Goal: Task Accomplishment & Management: Use online tool/utility

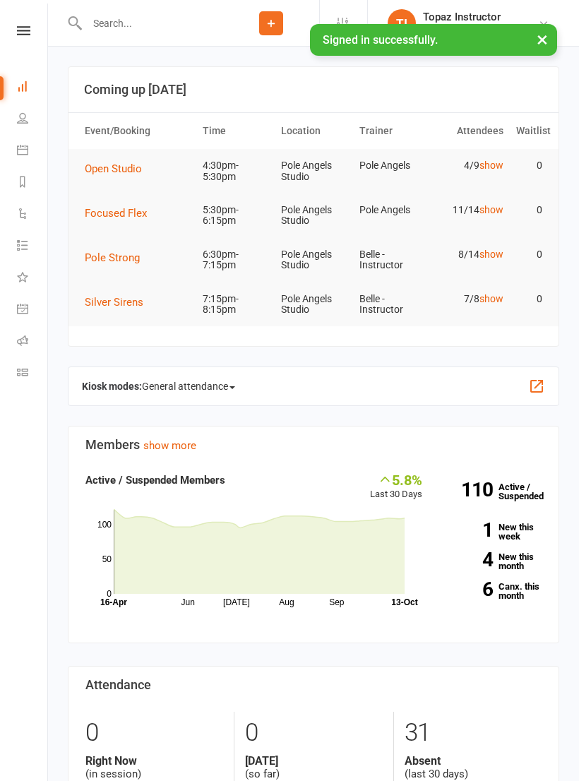
click at [25, 339] on icon at bounding box center [22, 340] width 11 height 11
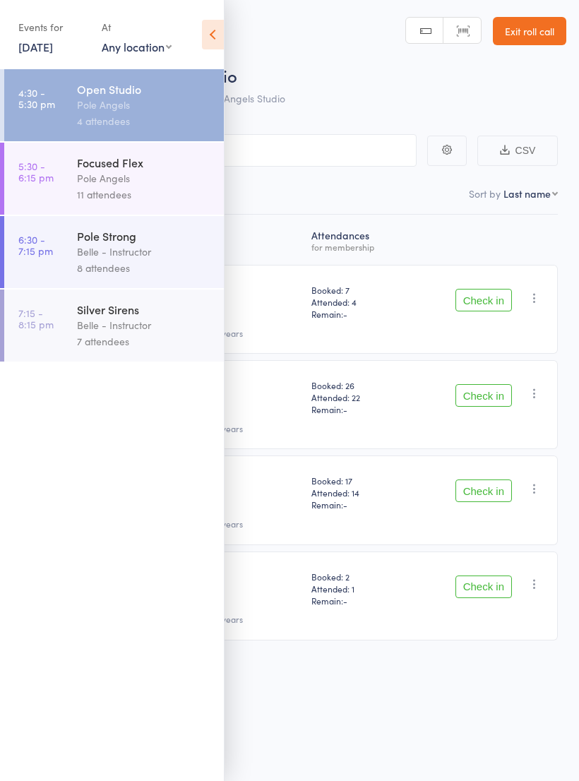
click at [212, 28] on icon at bounding box center [213, 35] width 22 height 30
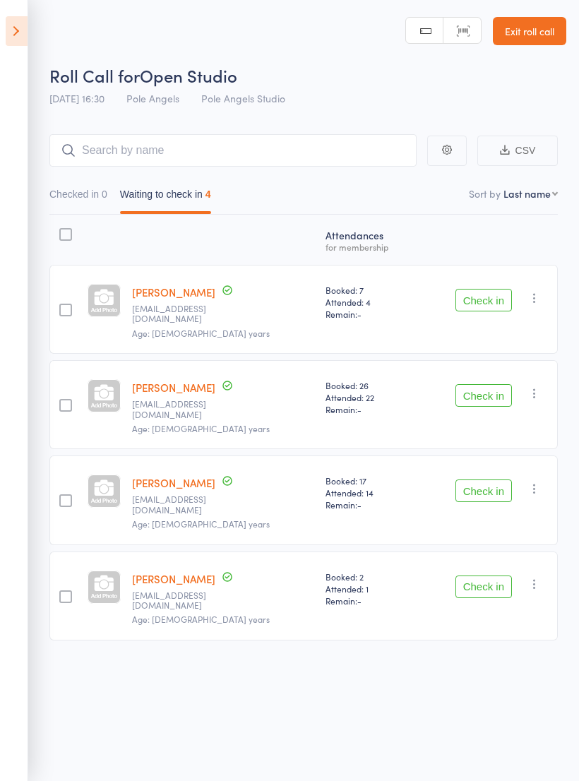
click at [19, 24] on icon at bounding box center [17, 31] width 22 height 30
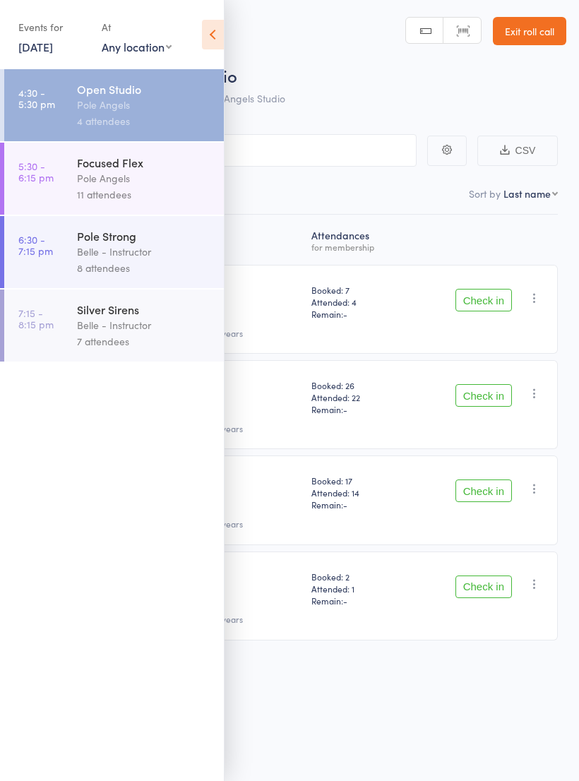
click at [210, 30] on icon at bounding box center [213, 35] width 22 height 30
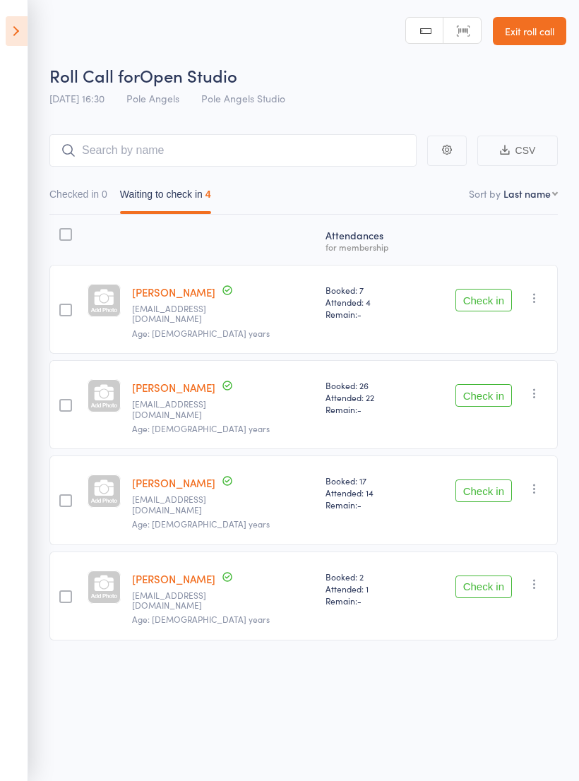
click at [20, 18] on icon at bounding box center [17, 31] width 22 height 30
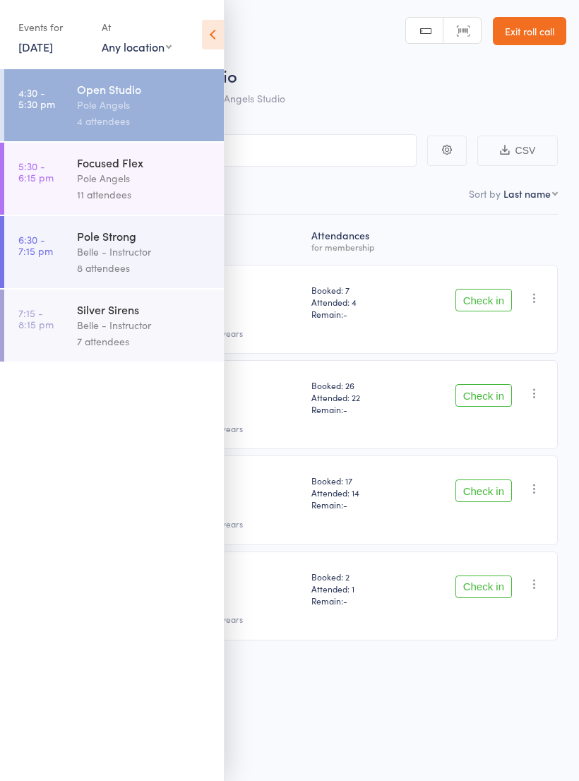
click at [210, 34] on icon at bounding box center [213, 35] width 22 height 30
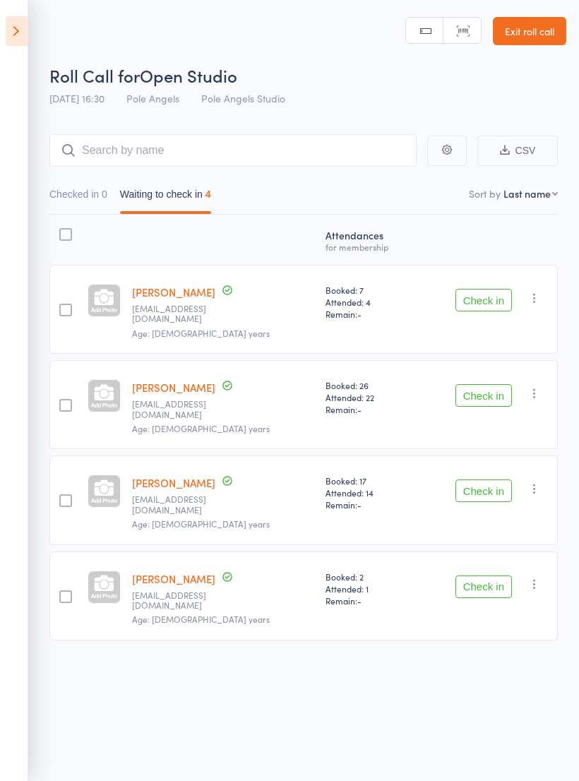
click at [528, 39] on link "Exit roll call" at bounding box center [529, 31] width 73 height 28
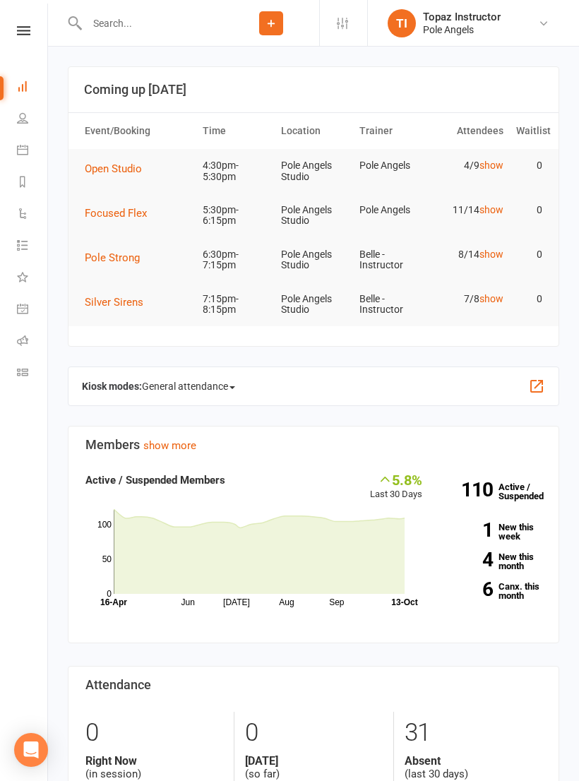
click at [23, 367] on icon at bounding box center [22, 372] width 11 height 11
click at [28, 306] on link "General attendance" at bounding box center [33, 310] width 32 height 32
click at [29, 339] on link "Roll call" at bounding box center [33, 342] width 32 height 32
click at [30, 339] on link "Roll call" at bounding box center [33, 342] width 32 height 32
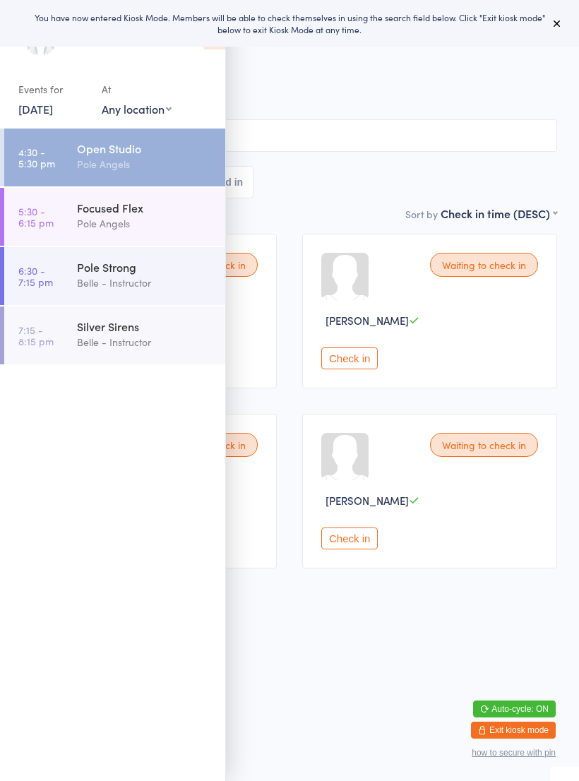
click at [59, 210] on link "5:30 - 6:15 pm Focused Flex Pole Angels" at bounding box center [114, 217] width 221 height 58
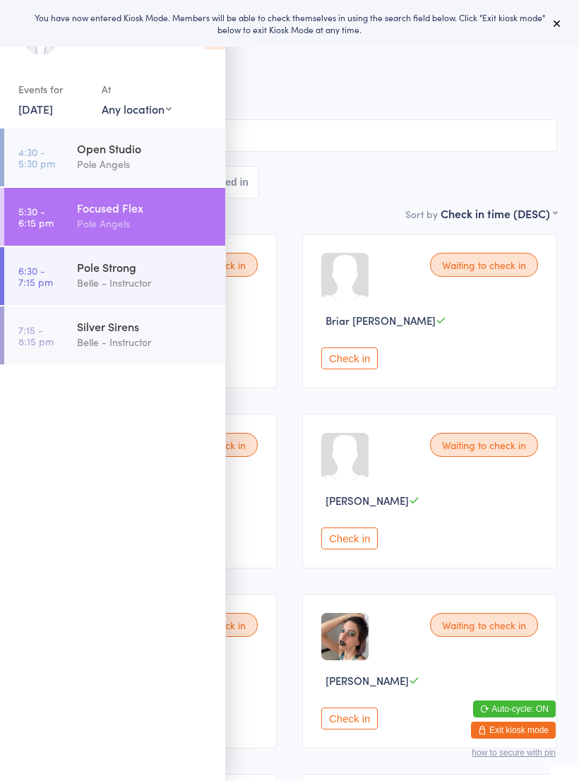
click at [323, 87] on span "Pole Angels" at bounding box center [278, 87] width 513 height 14
click at [517, 726] on button "Exit kiosk mode" at bounding box center [513, 730] width 85 height 17
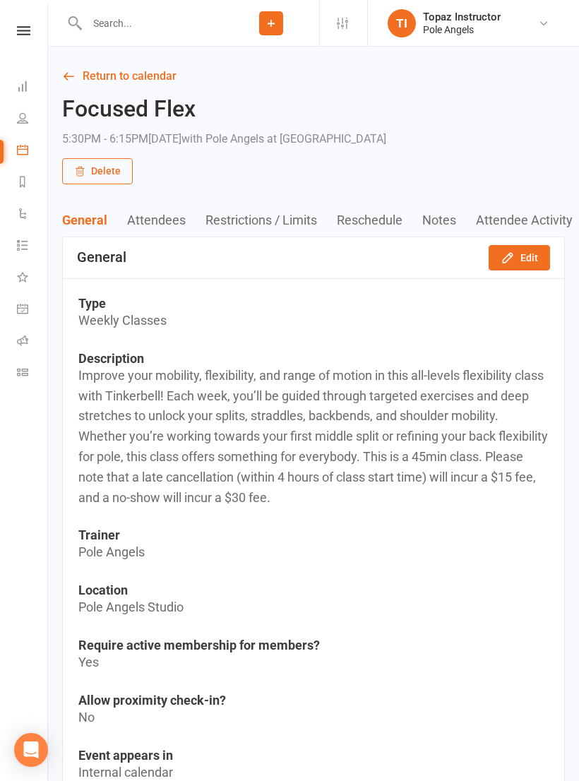
click at [102, 76] on link "Return to calendar" at bounding box center [313, 76] width 503 height 20
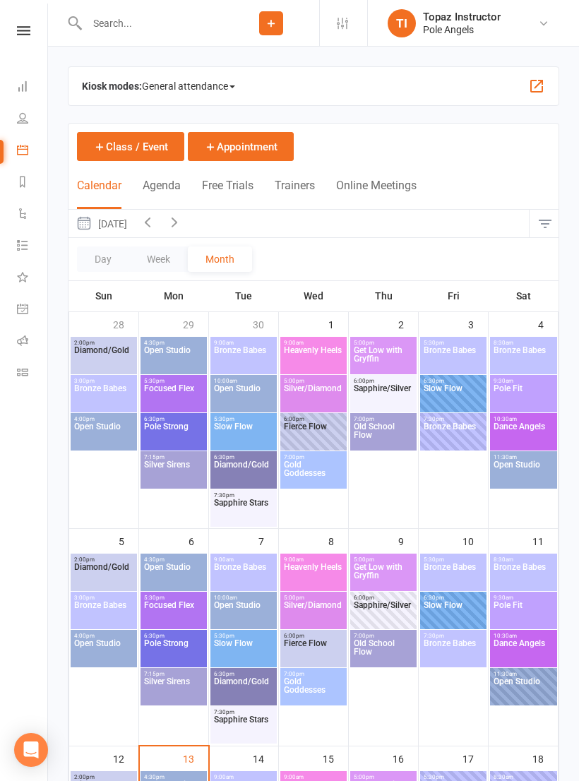
click at [23, 82] on icon at bounding box center [22, 86] width 11 height 11
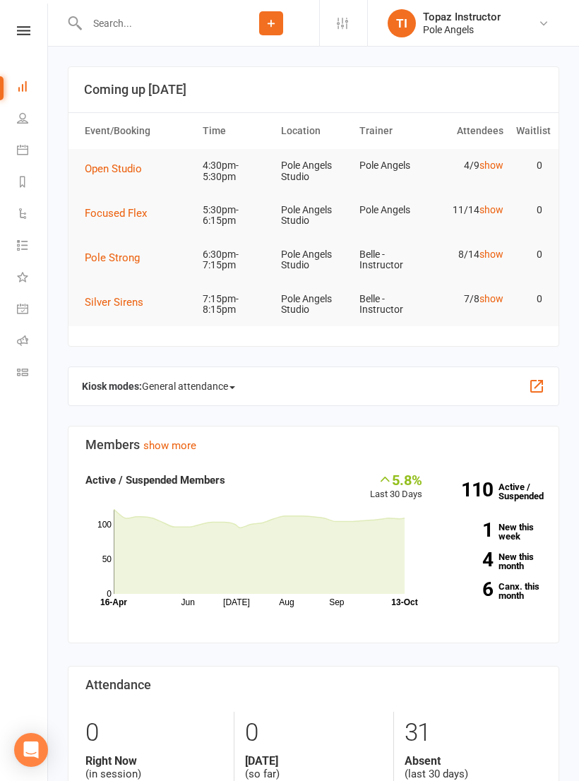
click at [29, 344] on link "Roll call" at bounding box center [33, 342] width 32 height 32
click at [30, 340] on link "Roll call" at bounding box center [33, 342] width 32 height 32
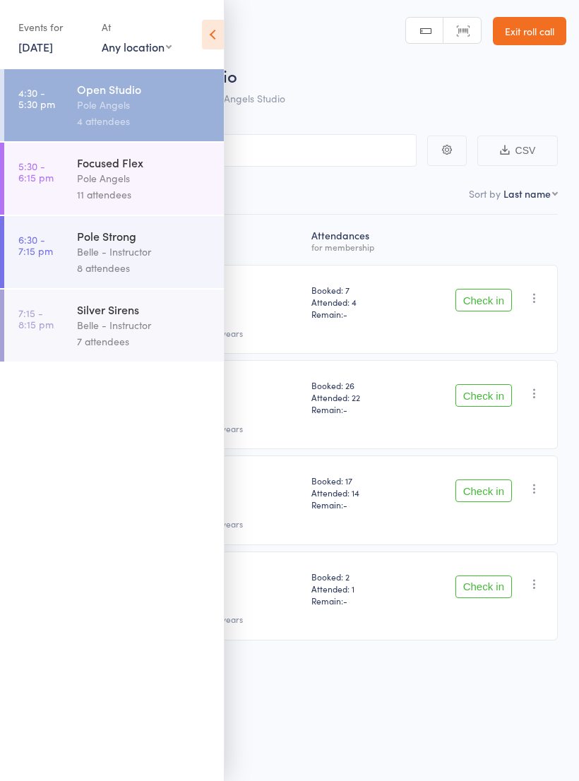
click at [210, 25] on icon at bounding box center [213, 35] width 22 height 30
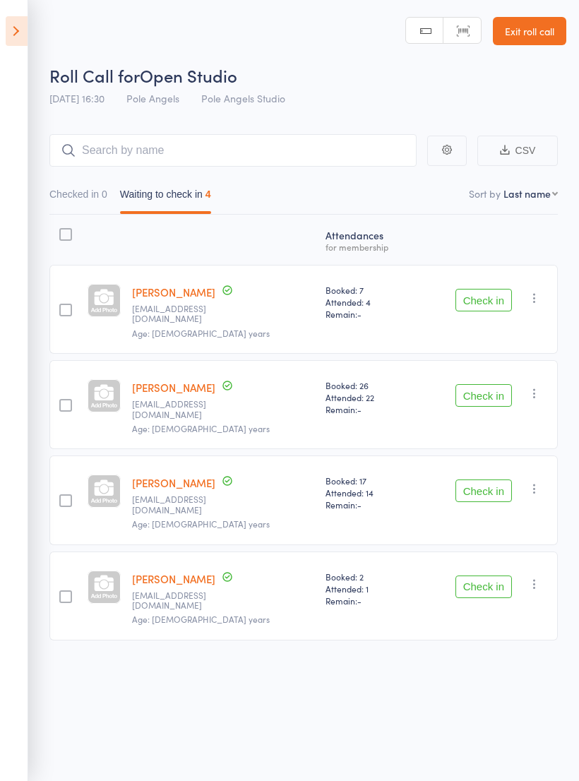
click at [534, 284] on div "Check in Check in Send message Add Note Remove [PERSON_NAME] absent" at bounding box center [487, 309] width 141 height 89
click at [538, 313] on div "Check in Check in Send message Add Note Remove [PERSON_NAME] absent" at bounding box center [487, 309] width 141 height 89
click at [530, 299] on icon "button" at bounding box center [535, 298] width 14 height 14
click at [483, 398] on li "Mark absent" at bounding box center [484, 401] width 117 height 19
click at [538, 301] on icon "button" at bounding box center [535, 302] width 14 height 14
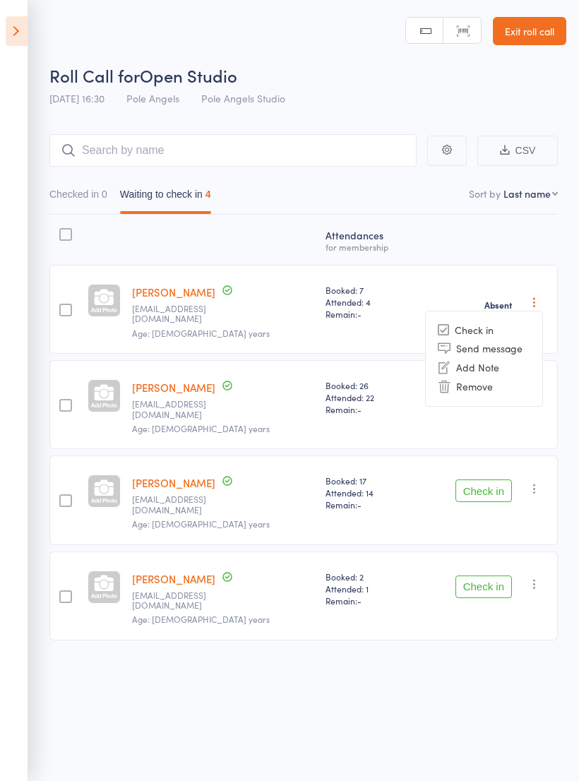
click at [497, 230] on div "Atten­dances for membership Amber Chapple amberchapple01@gmail.com Age: 23 year…" at bounding box center [303, 431] width 508 height 432
click at [537, 302] on icon "button" at bounding box center [535, 302] width 14 height 14
click at [482, 321] on li "Check in" at bounding box center [484, 330] width 117 height 18
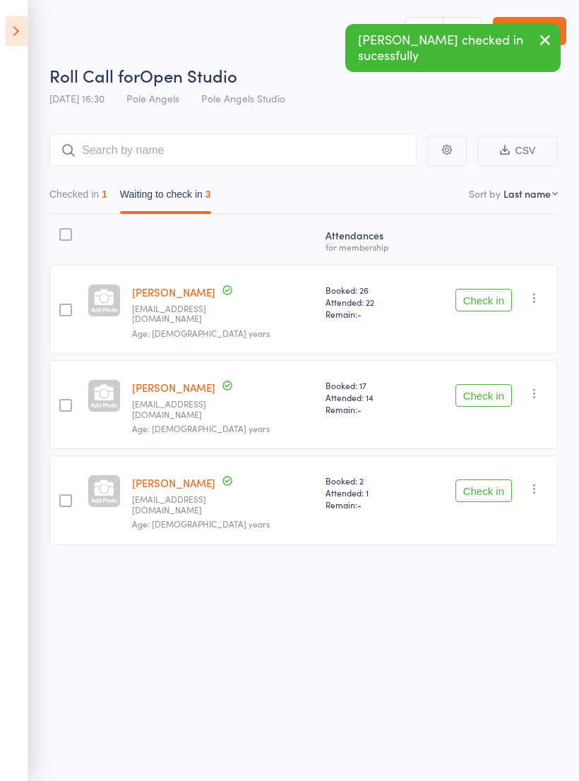
click at [85, 194] on button "Checked in 1" at bounding box center [78, 197] width 58 height 32
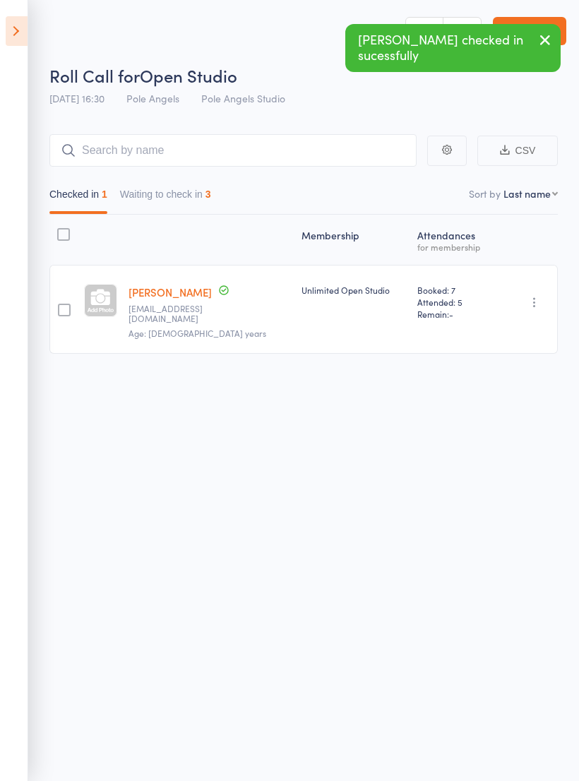
click at [523, 301] on div "Undo check-in Send message Add Note Remove Mark absent" at bounding box center [528, 309] width 60 height 89
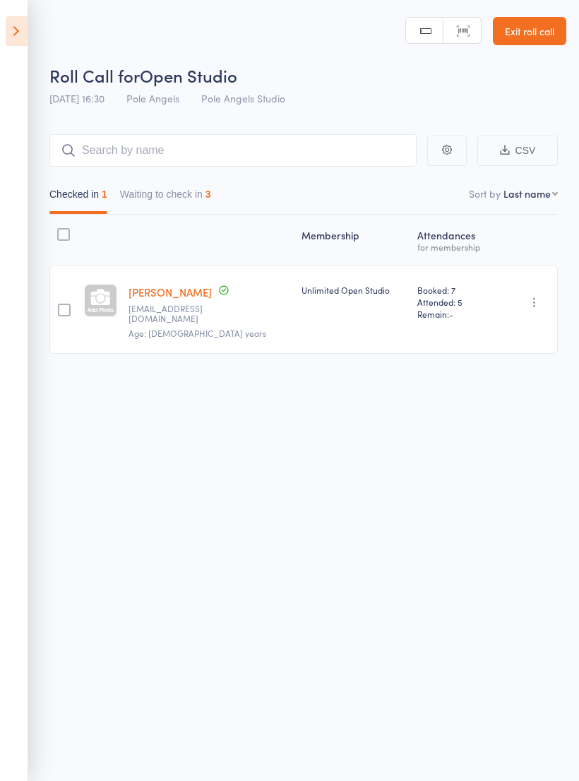
click at [540, 297] on icon "button" at bounding box center [535, 302] width 14 height 14
click at [480, 327] on li "Undo check-in" at bounding box center [484, 330] width 117 height 18
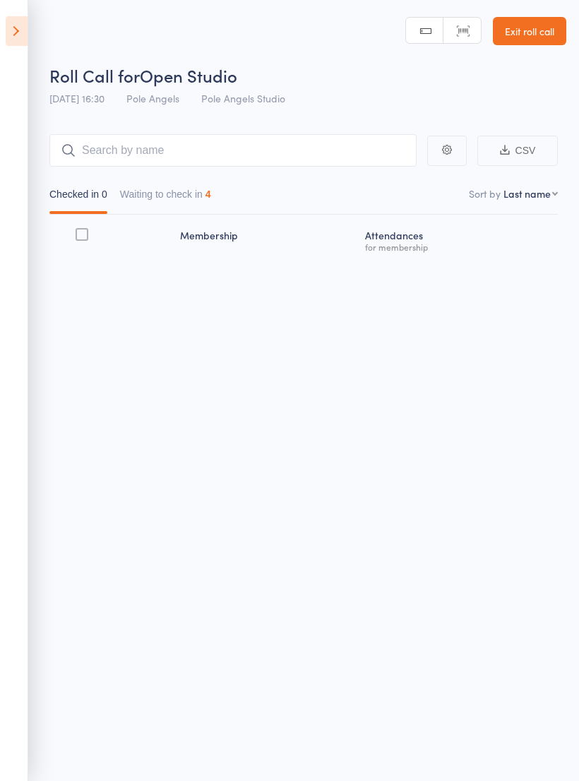
click at [9, 44] on icon at bounding box center [17, 31] width 22 height 30
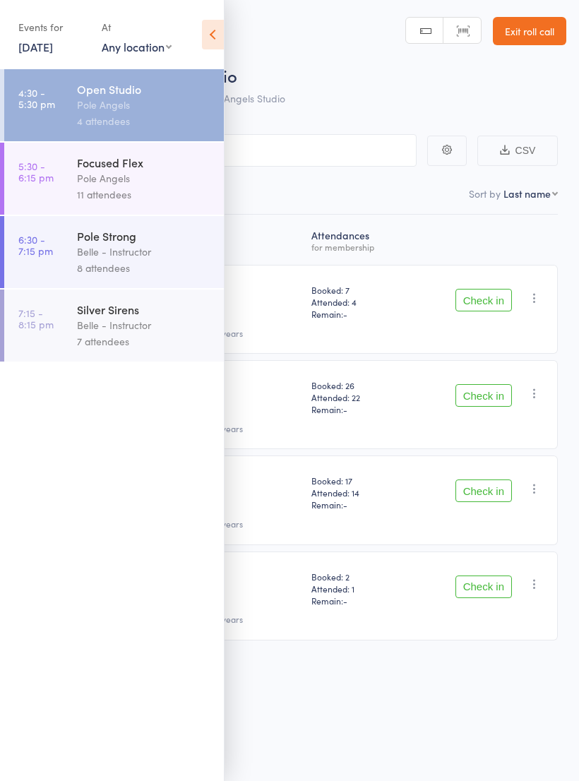
click at [218, 48] on icon at bounding box center [213, 35] width 22 height 30
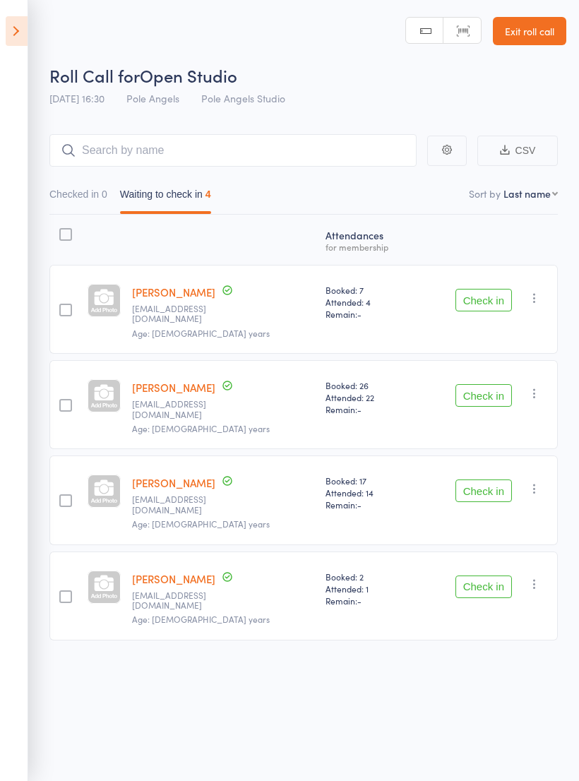
click at [542, 292] on icon "button" at bounding box center [535, 298] width 14 height 14
click at [530, 26] on link "Exit roll call" at bounding box center [529, 31] width 73 height 28
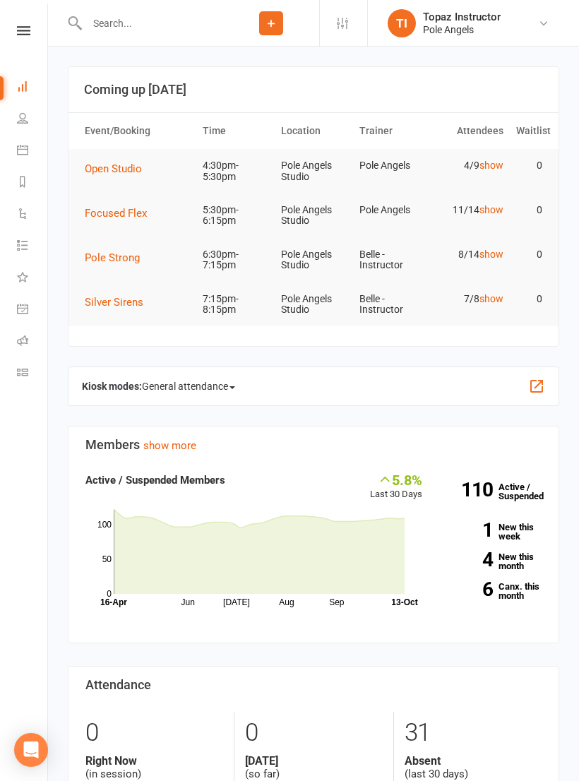
click at [24, 306] on icon at bounding box center [22, 308] width 11 height 11
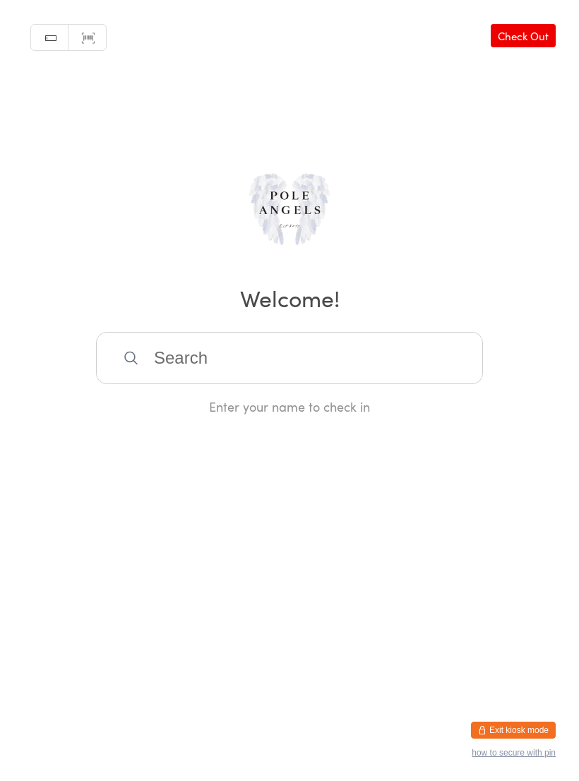
click at [522, 722] on button "Exit kiosk mode" at bounding box center [513, 730] width 85 height 17
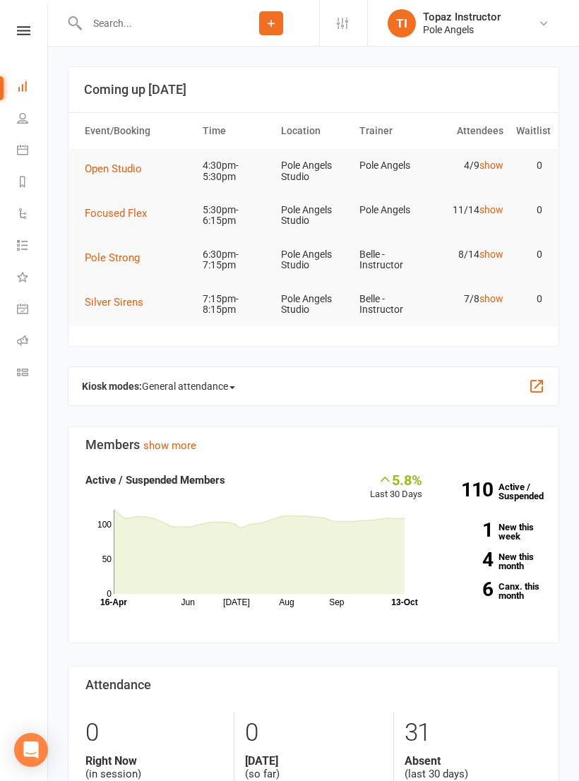
click at [19, 370] on icon at bounding box center [22, 372] width 11 height 11
click at [32, 340] on link "Roll call" at bounding box center [33, 342] width 32 height 32
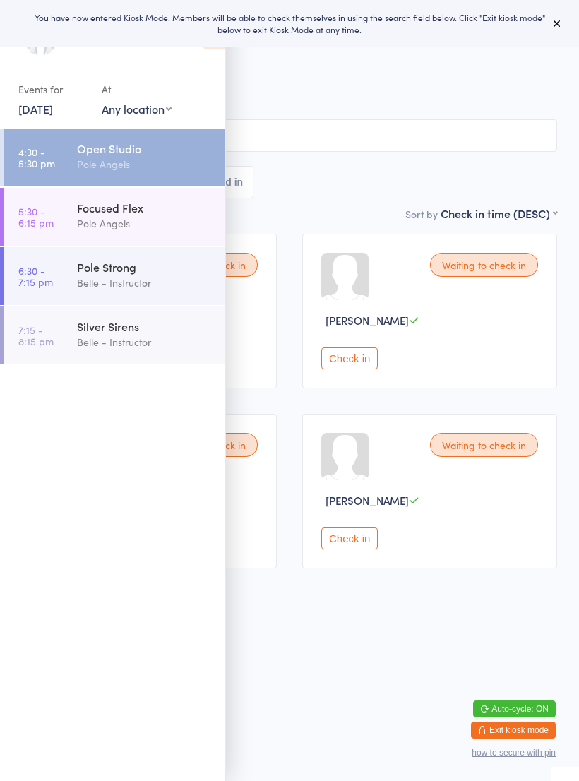
click at [318, 68] on span "[DATE] 4:30pm" at bounding box center [278, 73] width 513 height 14
